Goal: Task Accomplishment & Management: Complete application form

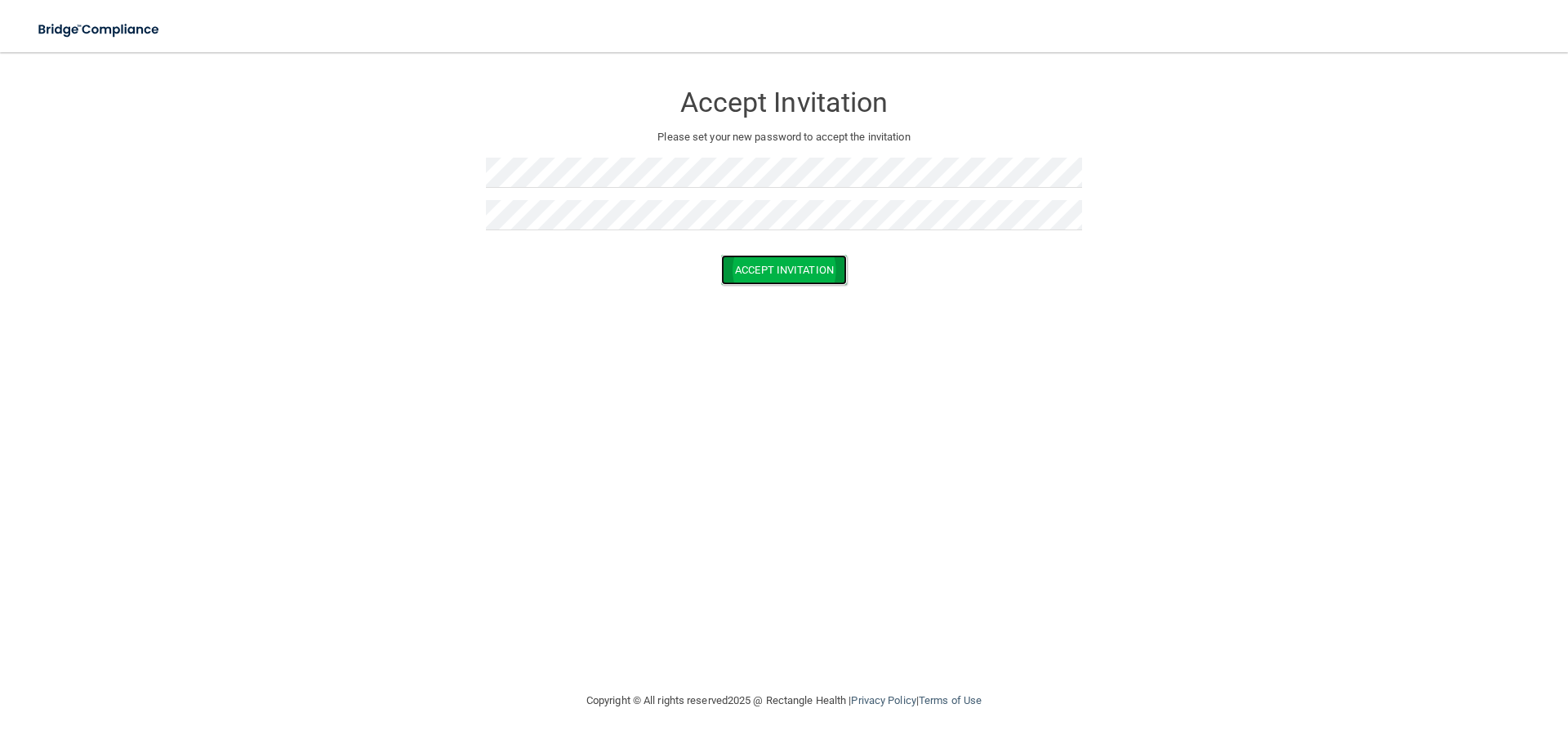
click at [758, 272] on button "Accept Invitation" at bounding box center [784, 270] width 126 height 31
click at [789, 296] on button "Accept Invitation" at bounding box center [784, 294] width 126 height 31
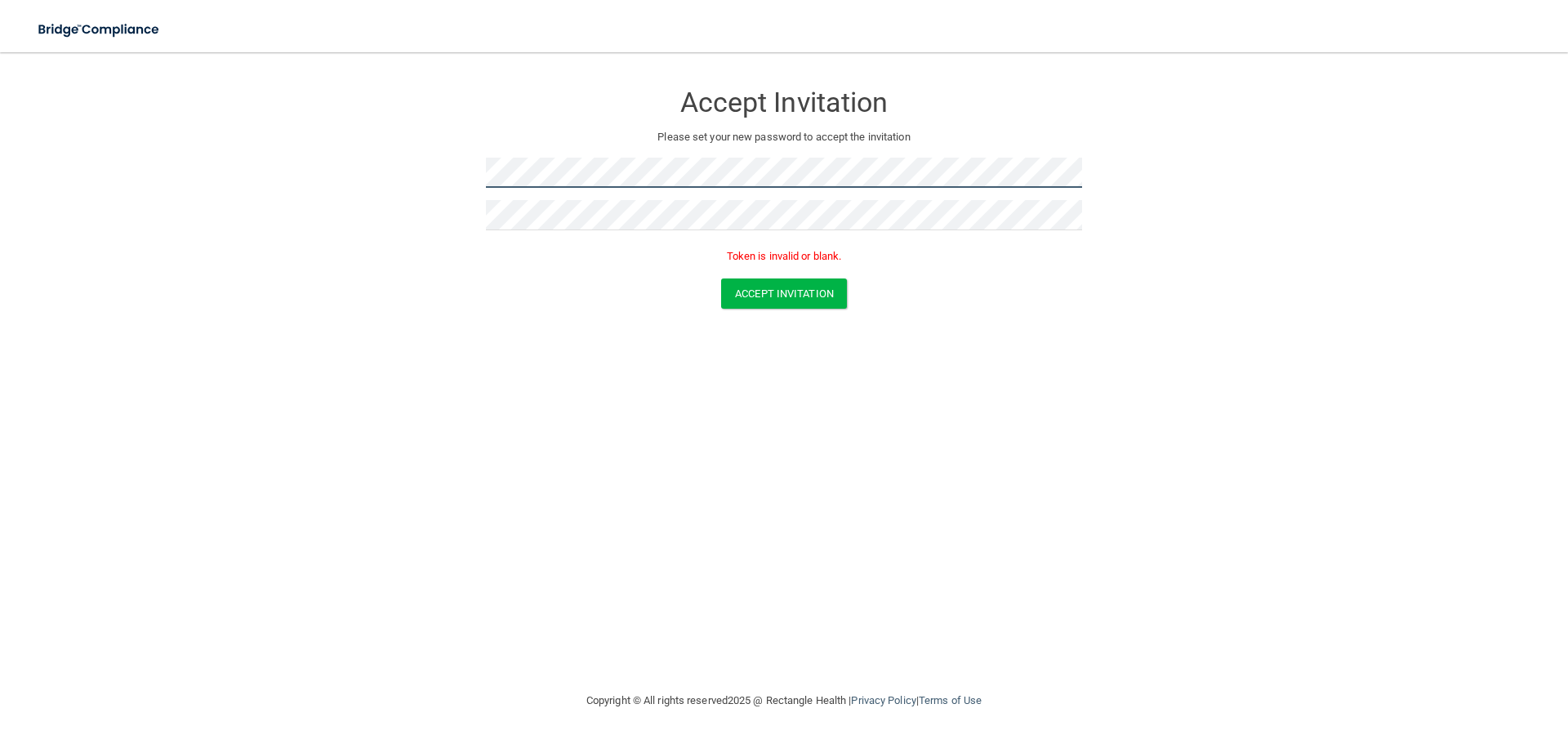
click at [469, 165] on form "Accept Invitation Please set your new password to accept the invitation Token i…" at bounding box center [783, 198] width 1502 height 260
click at [478, 171] on form "Accept Invitation Please set your new password to accept the invitation Token i…" at bounding box center [783, 198] width 1502 height 260
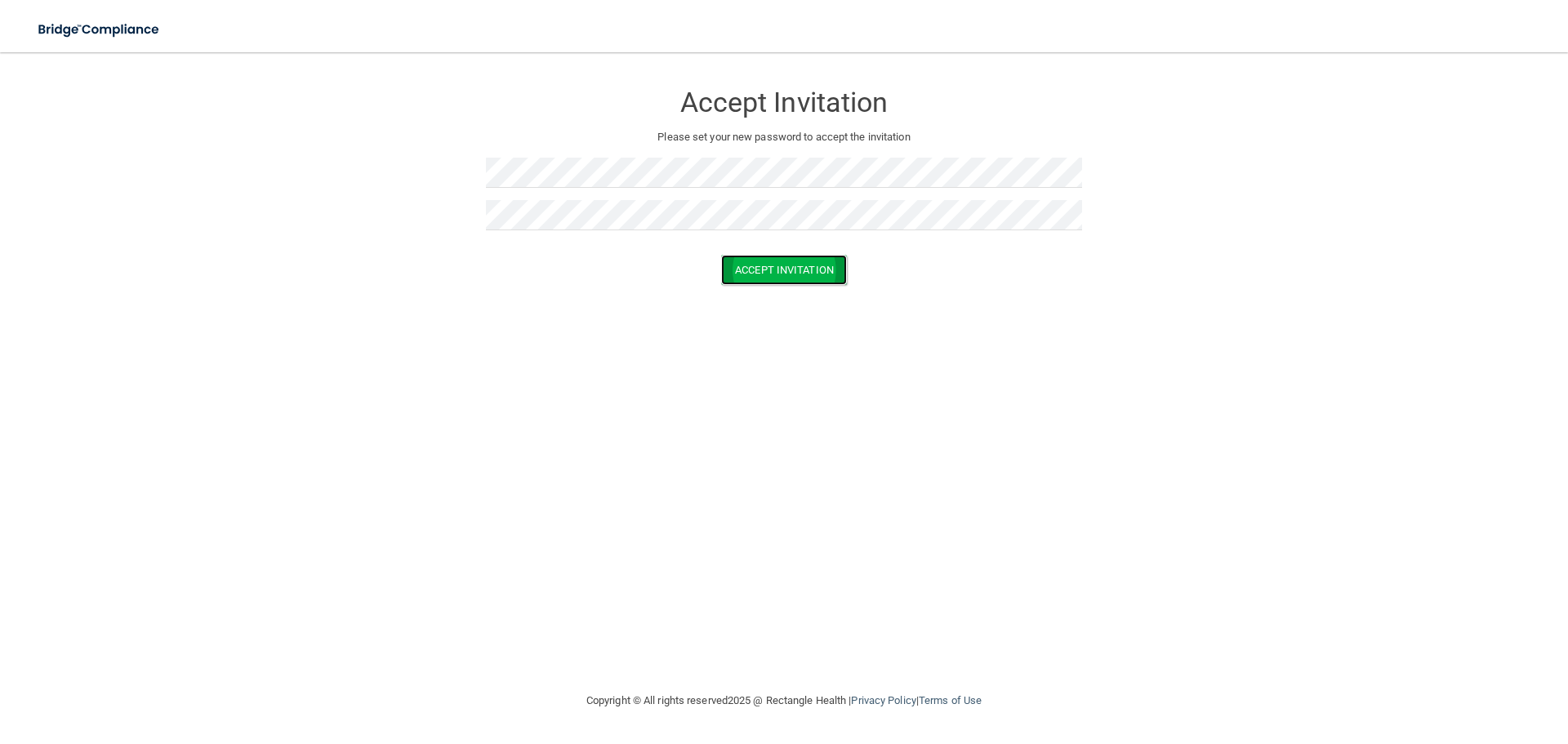
click at [788, 269] on button "Accept Invitation" at bounding box center [784, 270] width 126 height 31
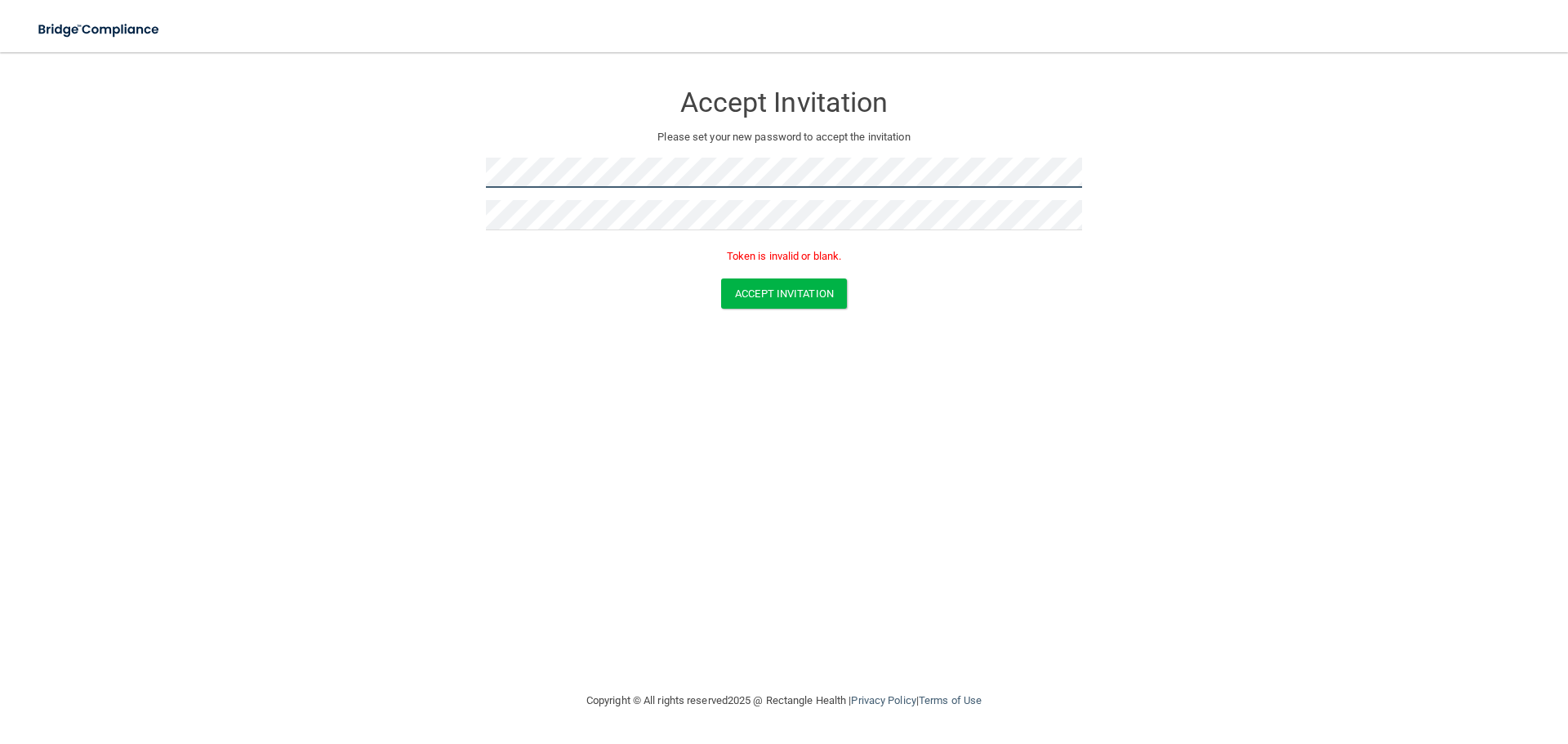
click at [478, 176] on form "Accept Invitation Please set your new password to accept the invitation Token i…" at bounding box center [783, 198] width 1502 height 260
click at [788, 297] on button "Accept Invitation" at bounding box center [784, 294] width 126 height 31
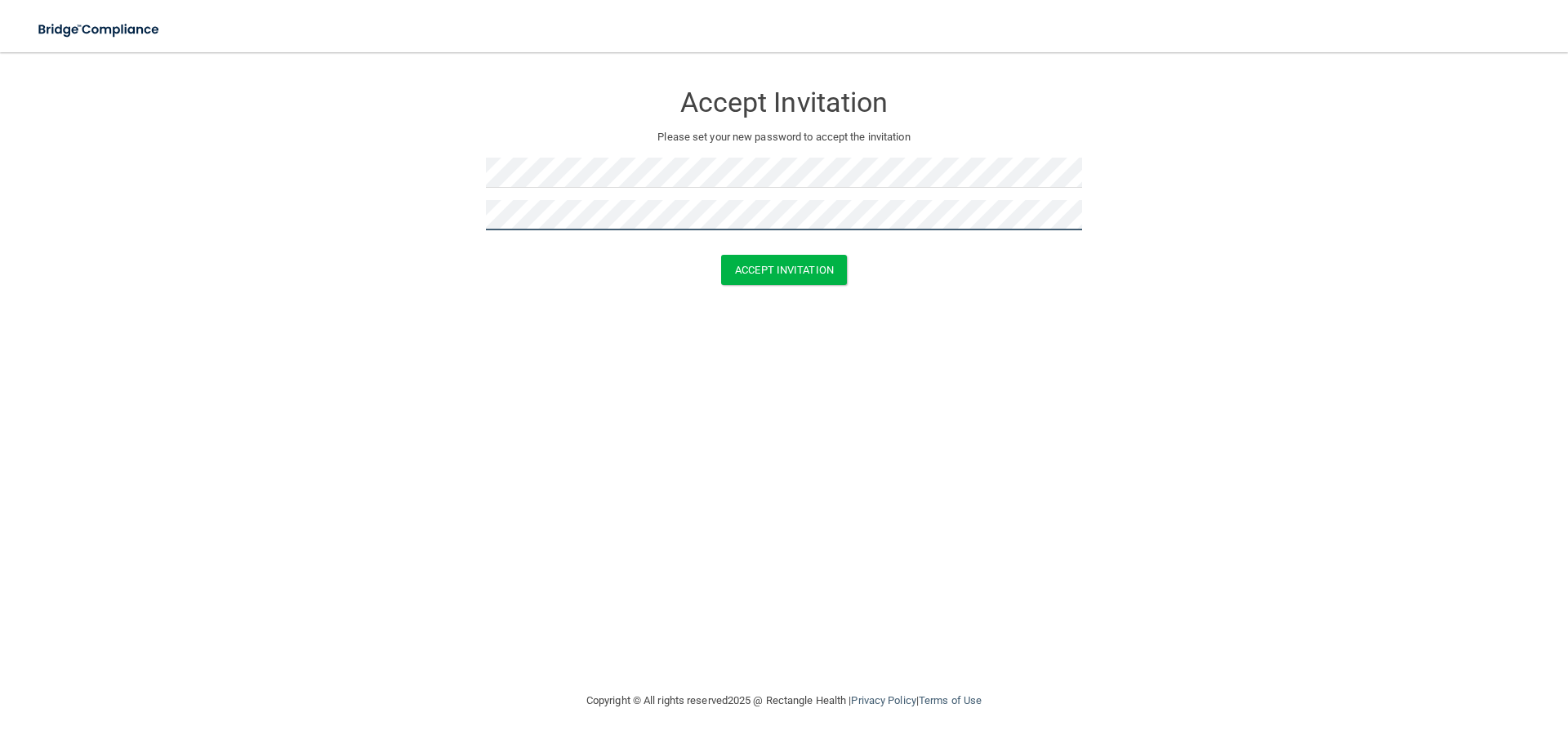
click at [721, 255] on button "Accept Invitation" at bounding box center [784, 270] width 126 height 31
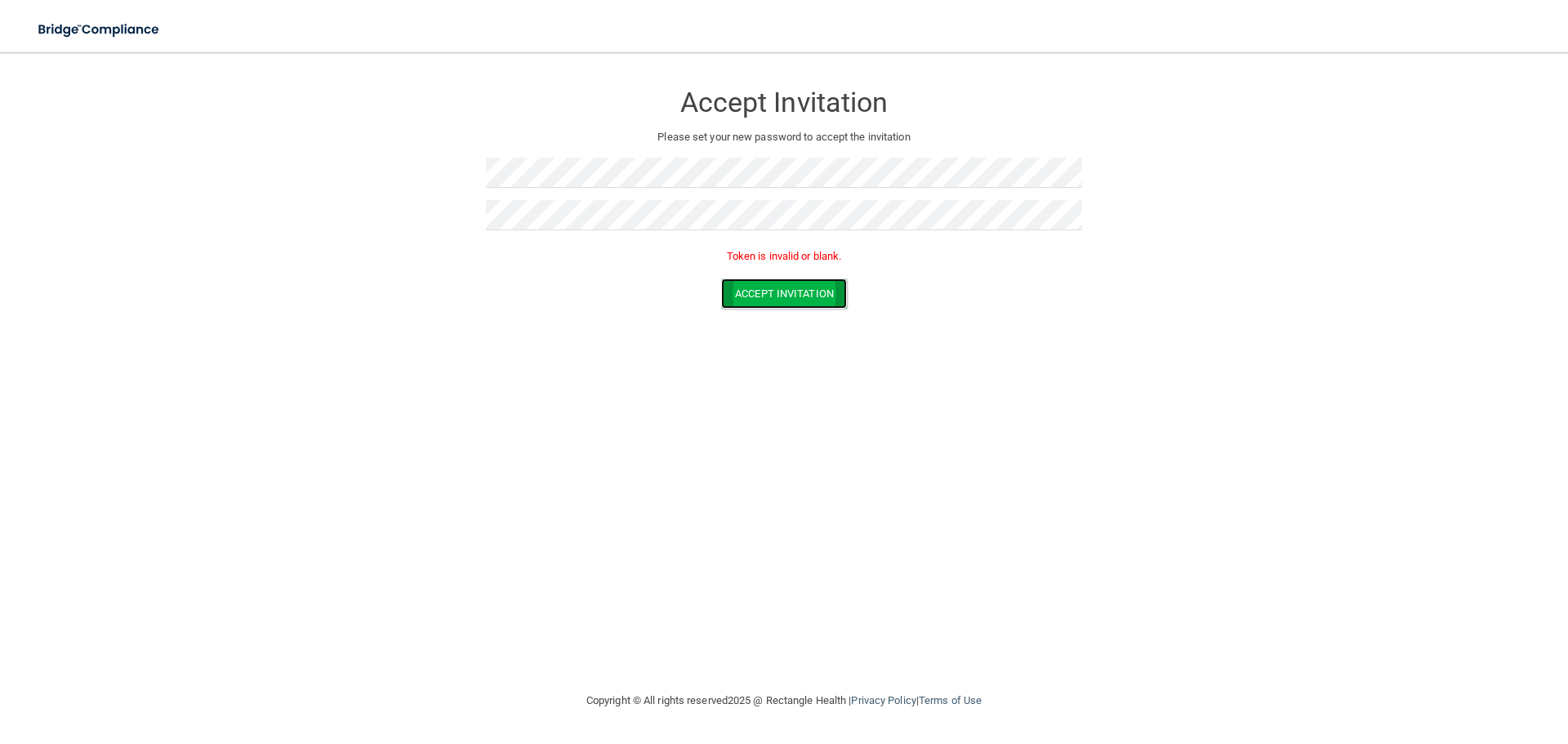
click at [797, 299] on button "Accept Invitation" at bounding box center [784, 294] width 126 height 31
click at [477, 165] on form "Accept Invitation Please set your new password to accept the invitation Token i…" at bounding box center [783, 198] width 1502 height 260
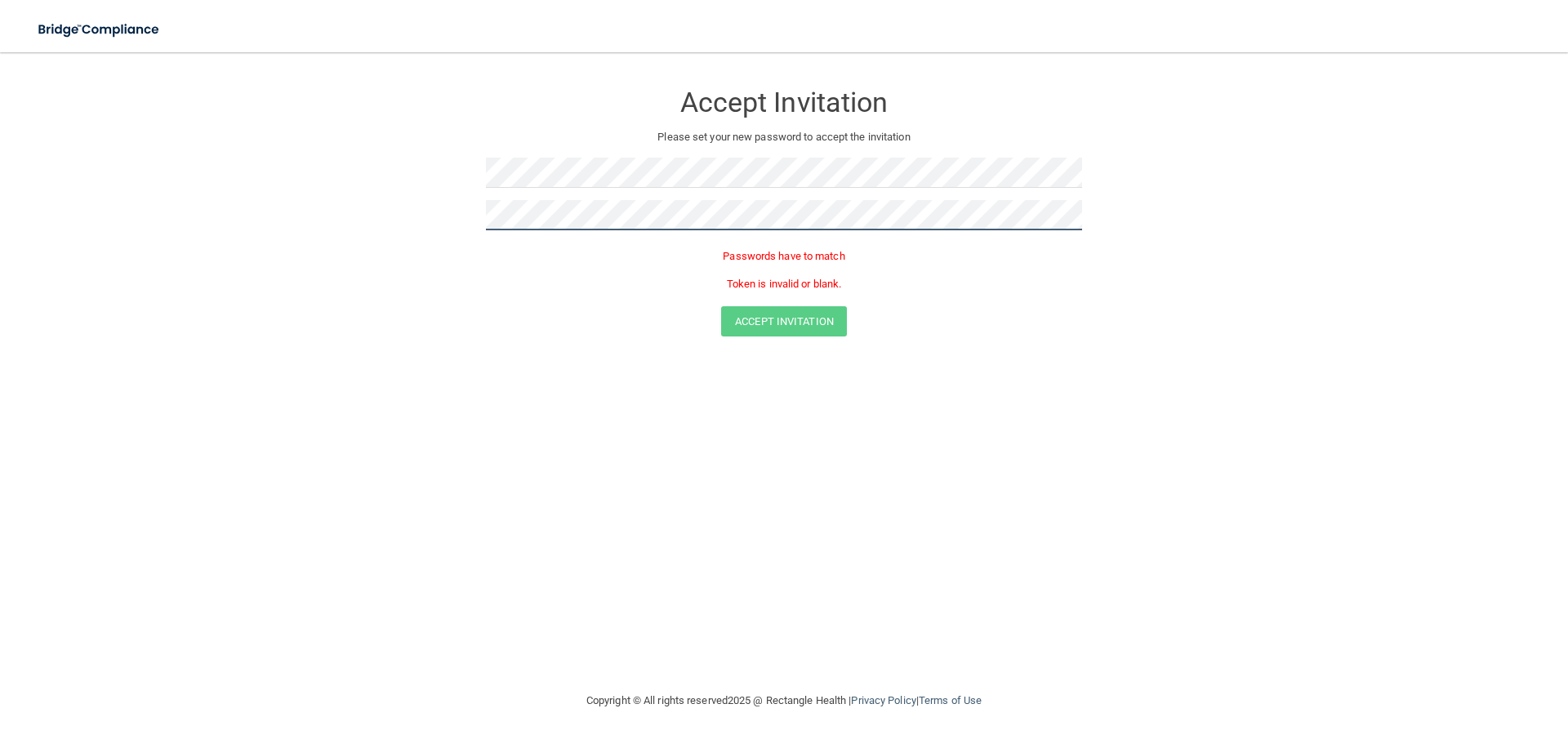
click at [480, 210] on form "Accept Invitation Please set your new password to accept the invitation Passwor…" at bounding box center [783, 212] width 1502 height 288
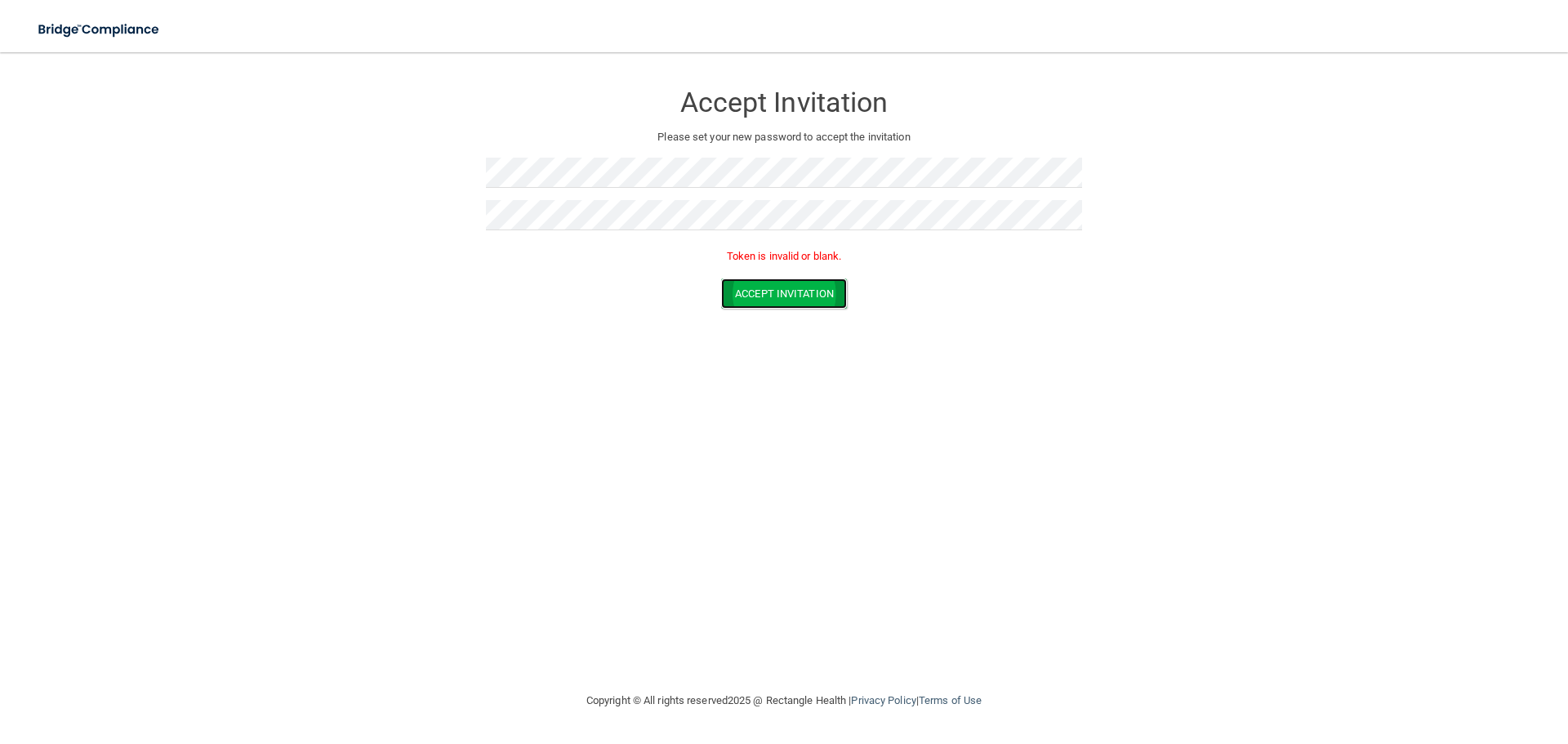
click at [790, 300] on button "Accept Invitation" at bounding box center [784, 294] width 126 height 31
